Goal: Download file/media

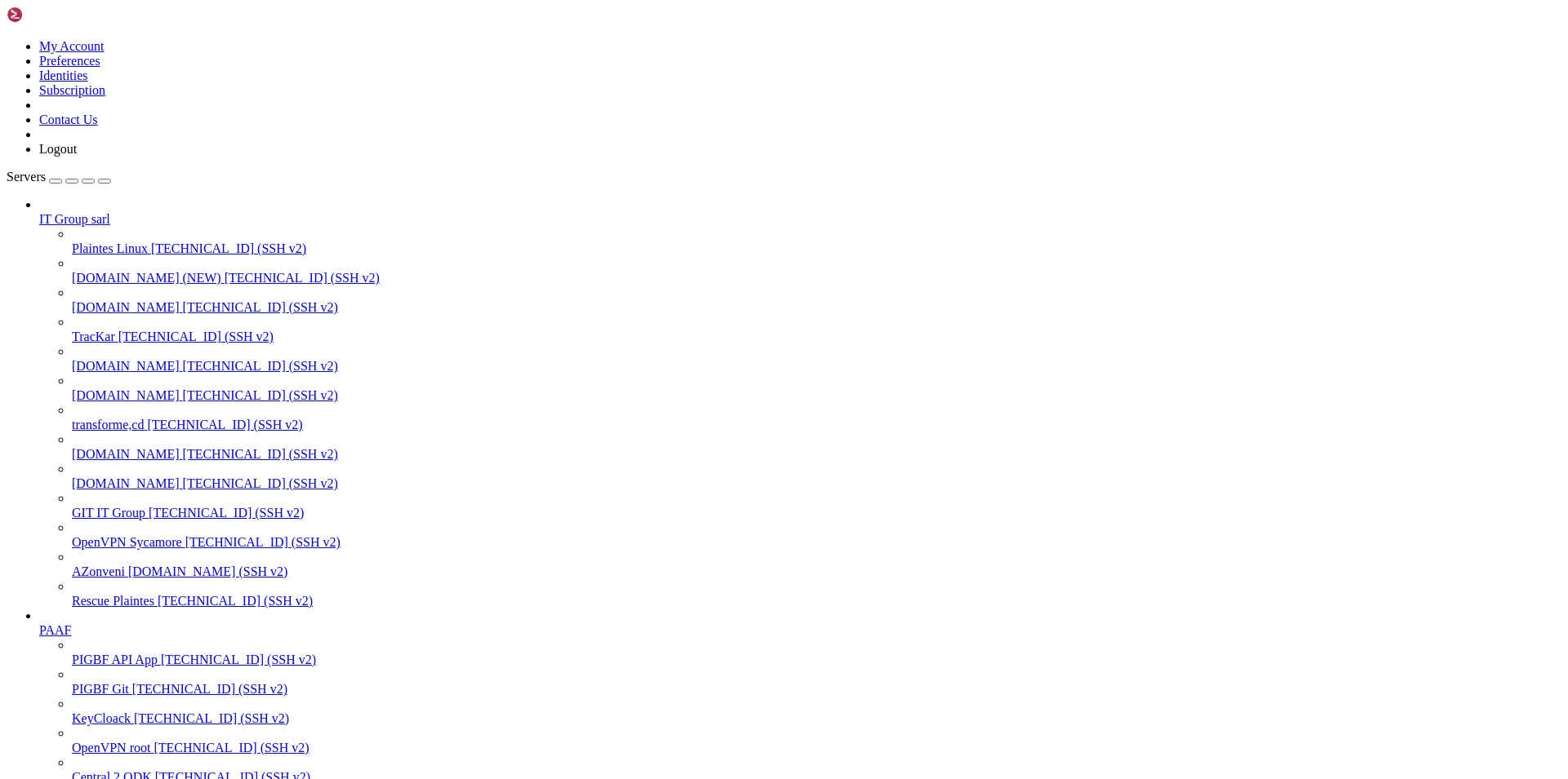
click at [136, 482] on span "[DOMAIN_NAME]" at bounding box center [125, 483] width 108 height 14
click at [116, 483] on span "[DOMAIN_NAME]" at bounding box center [125, 483] width 108 height 14
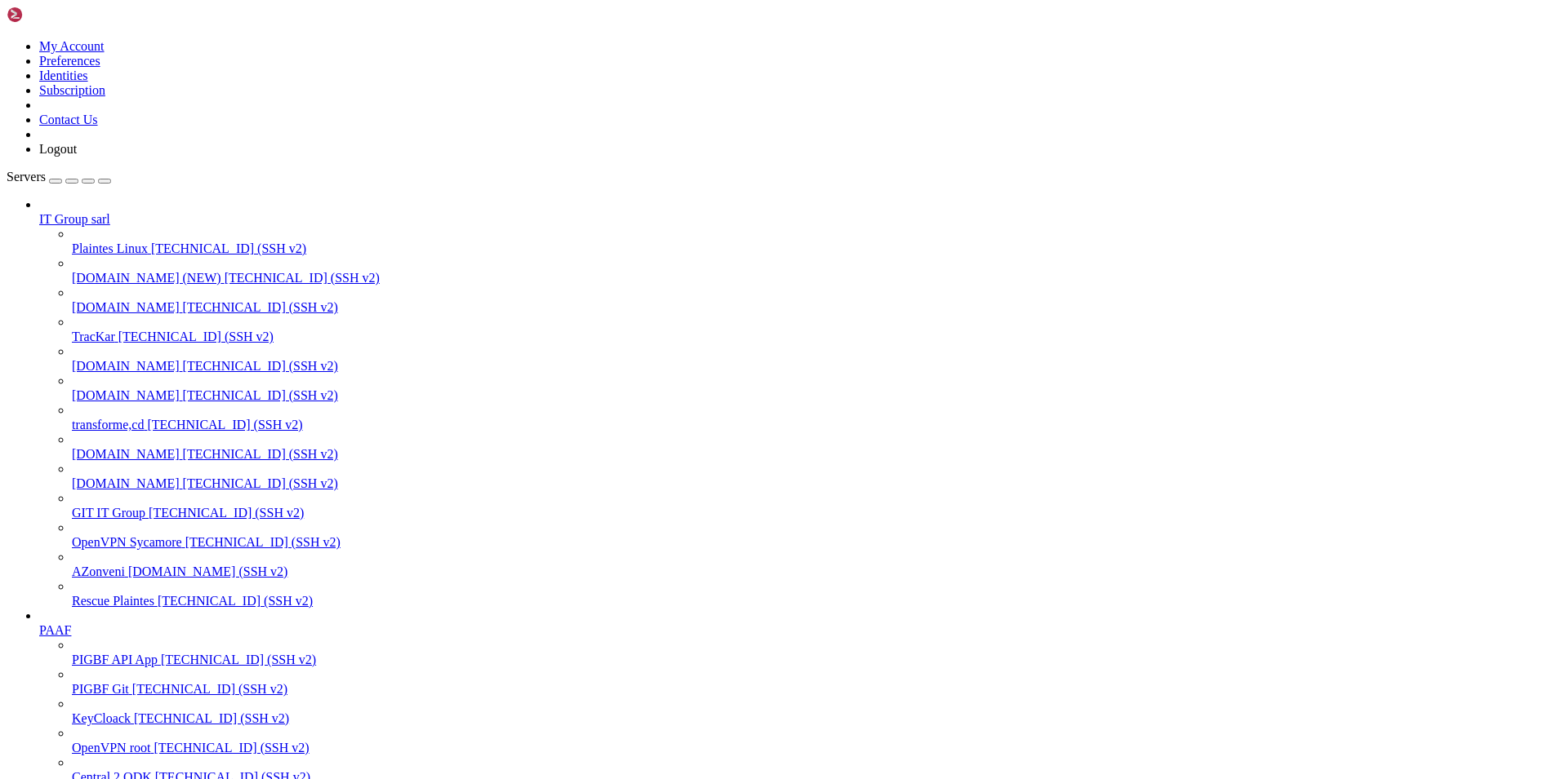
scroll to position [516, 0]
drag, startPoint x: 399, startPoint y: 2369, endPoint x: 825, endPoint y: 2375, distance: 426.0
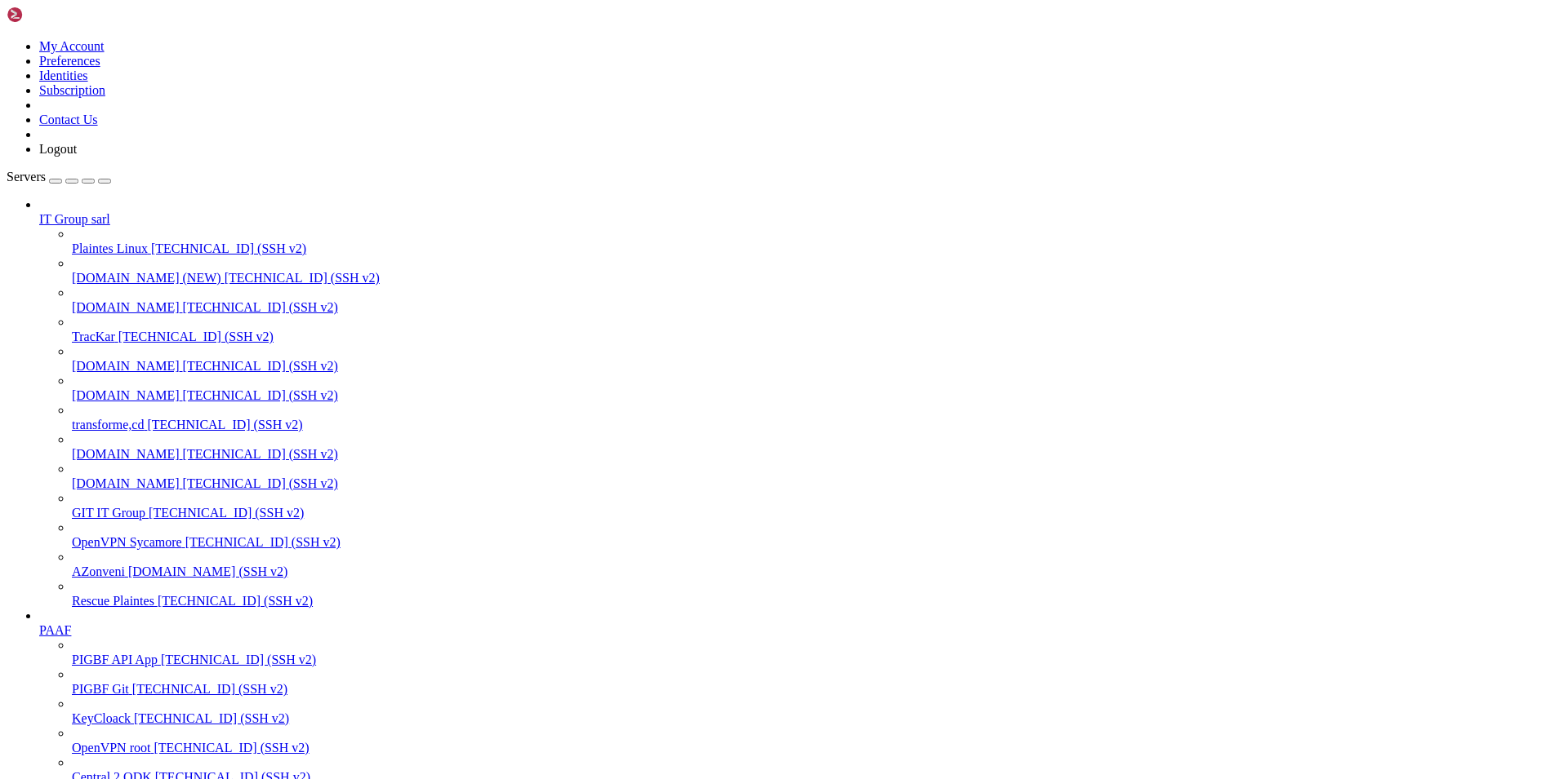
copy x-row "TMP212_43100189266_43100189266_MD_07102025_PAAF_00010.csv.pgp"
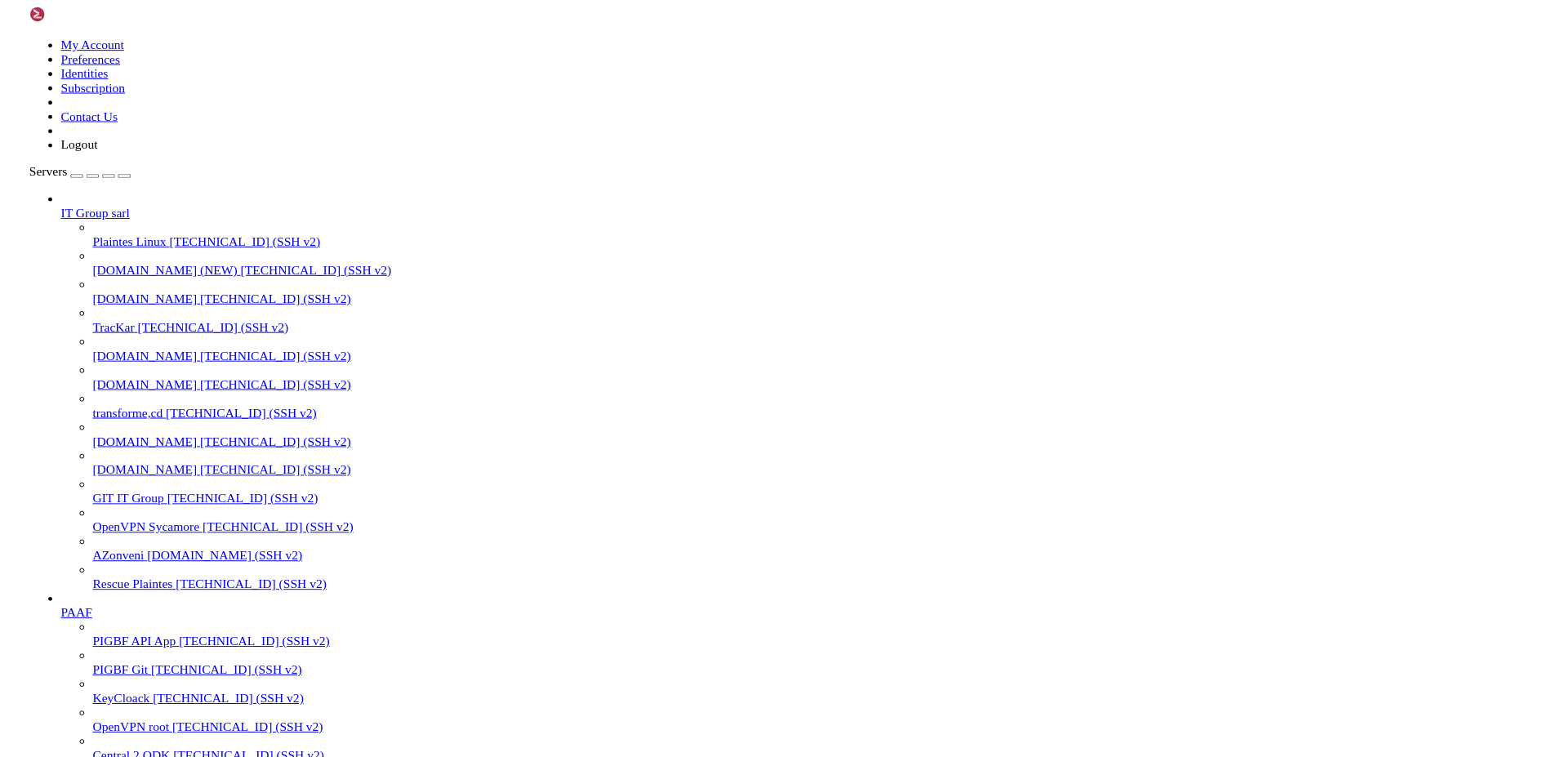
scroll to position [313, 0]
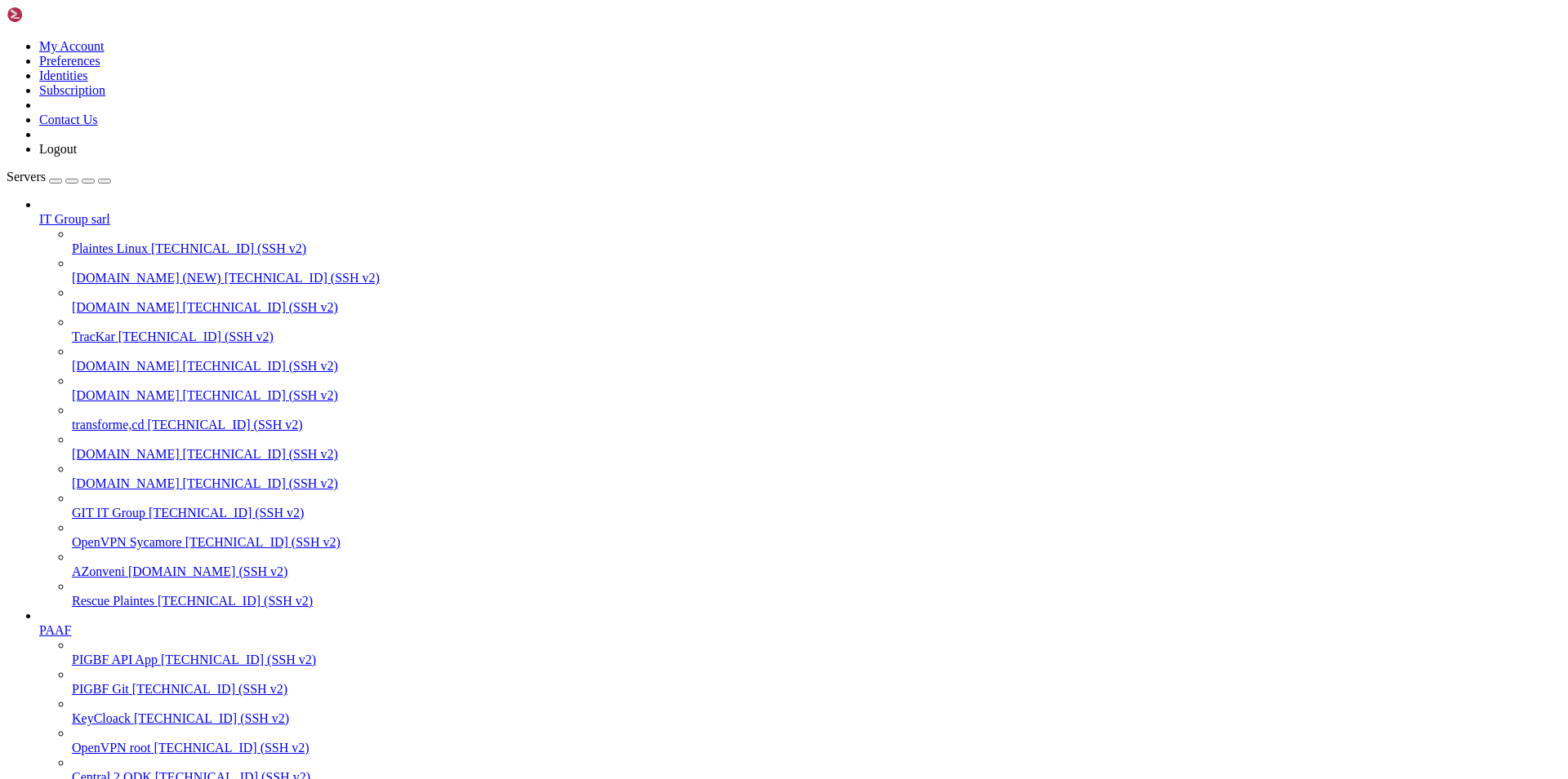
type input "/home/manous"
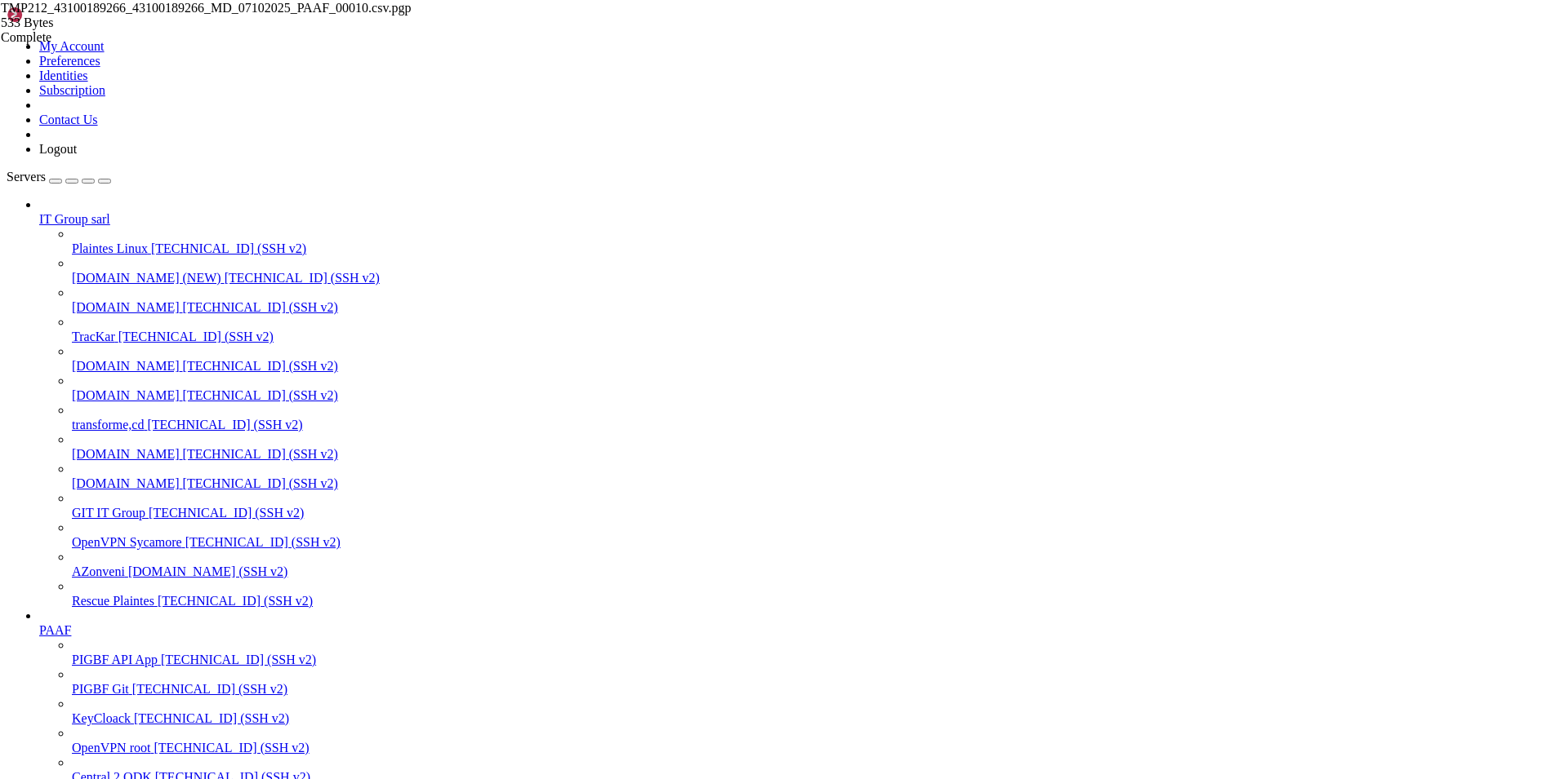
click at [115, 484] on span "[DOMAIN_NAME]" at bounding box center [125, 483] width 108 height 14
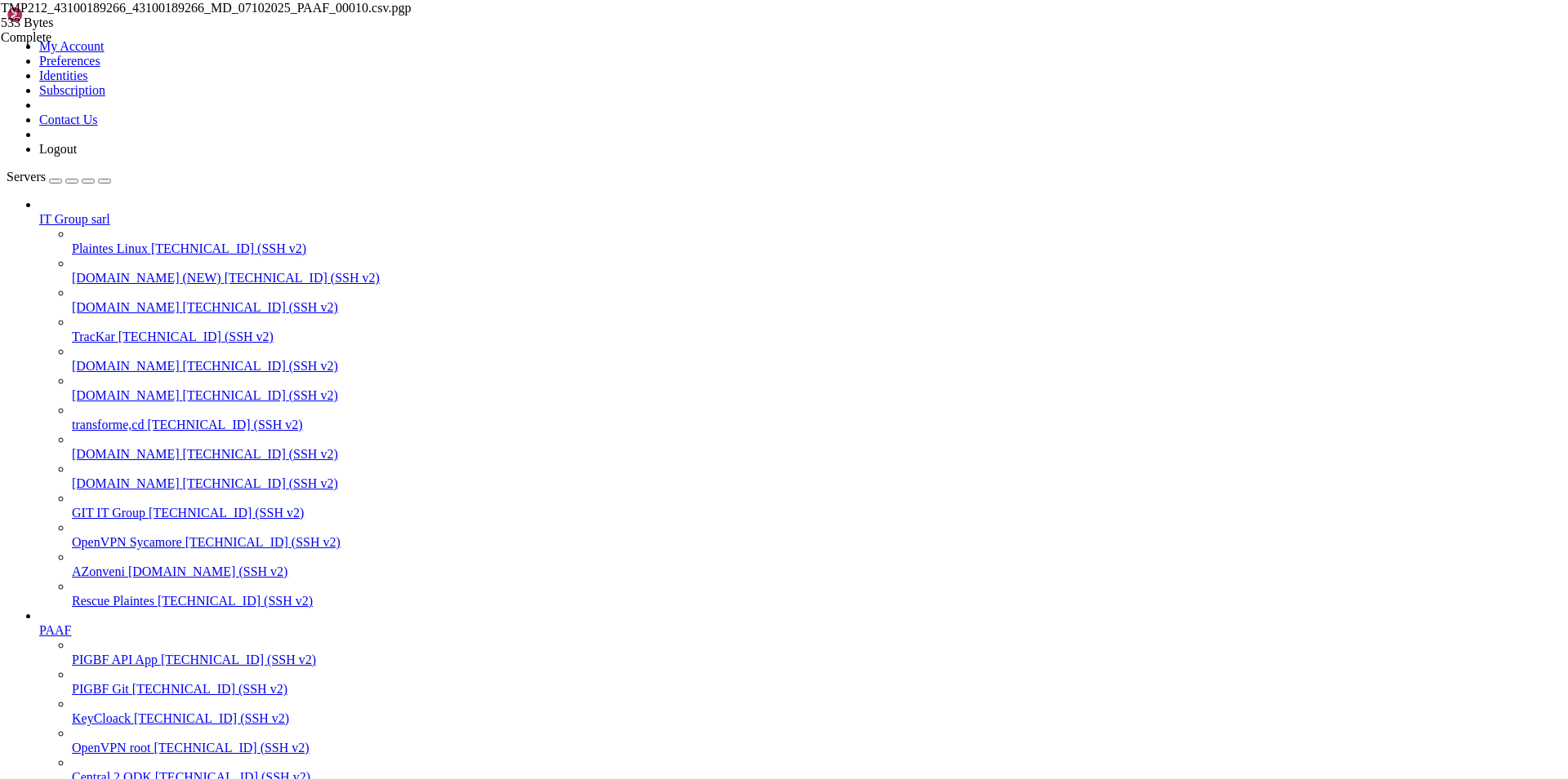
click at [89, 486] on span "[DOMAIN_NAME]" at bounding box center [125, 483] width 108 height 14
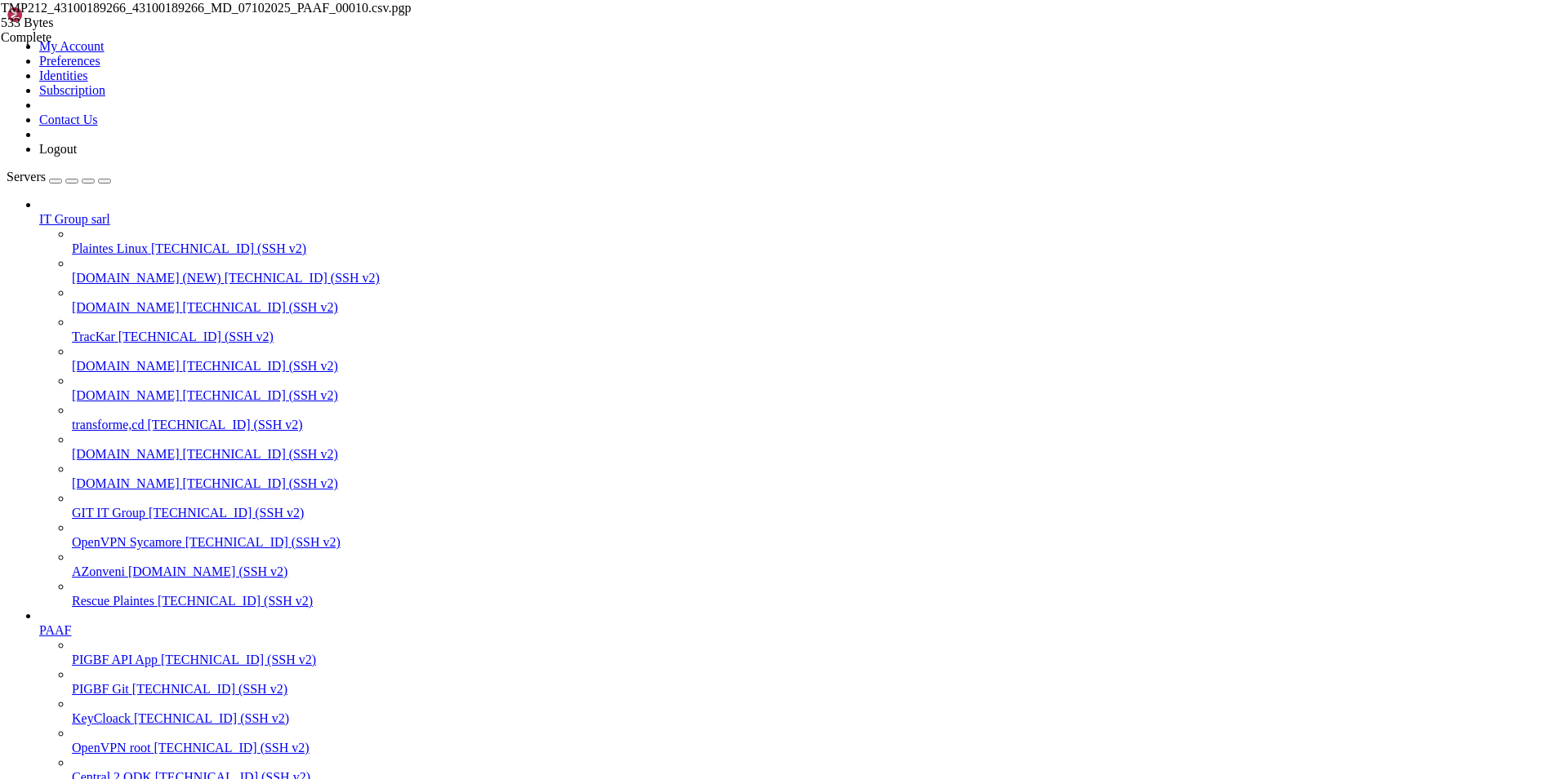
scroll to position [617, 0]
